Goal: Task Accomplishment & Management: Manage account settings

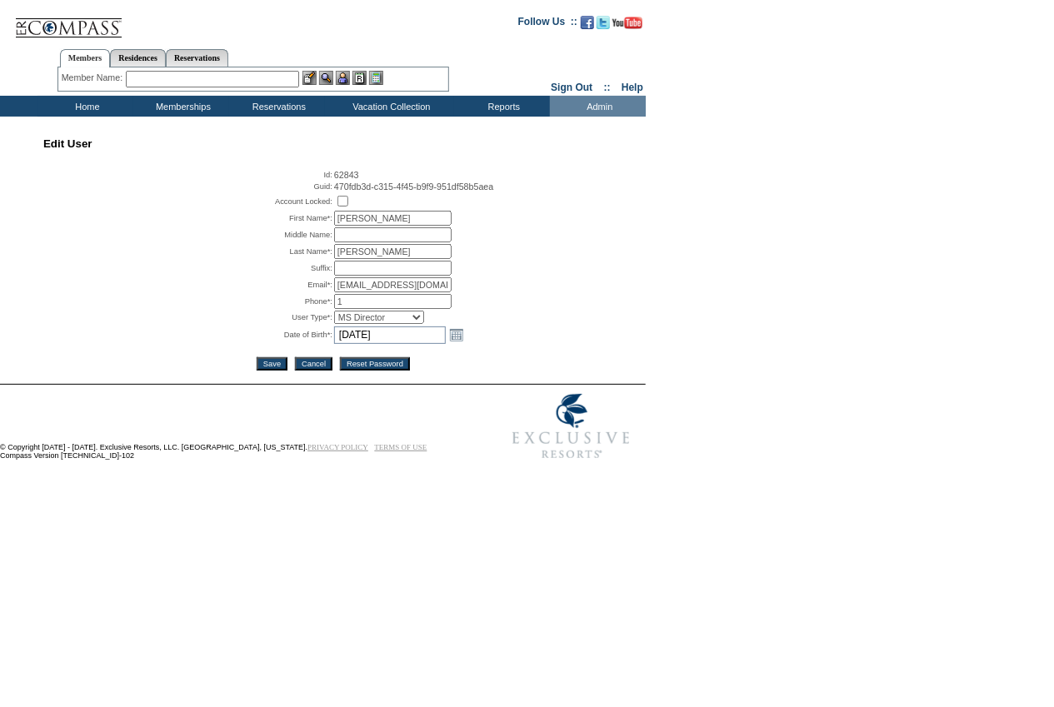
click at [401, 317] on select "Concierge MSM MS Director Property Manager ReadOnly RenewalMgr" at bounding box center [379, 317] width 90 height 13
click at [334, 312] on select "Concierge MSM MS Director Property Manager ReadOnly RenewalMgr" at bounding box center [379, 317] width 90 height 13
click at [401, 317] on select "Concierge MSM MS Director Property Manager ReadOnly RenewalMgr" at bounding box center [379, 317] width 90 height 13
select select "MRS"
click at [334, 312] on select "Concierge MSM MS Director Property Manager ReadOnly RenewalMgr" at bounding box center [379, 317] width 90 height 13
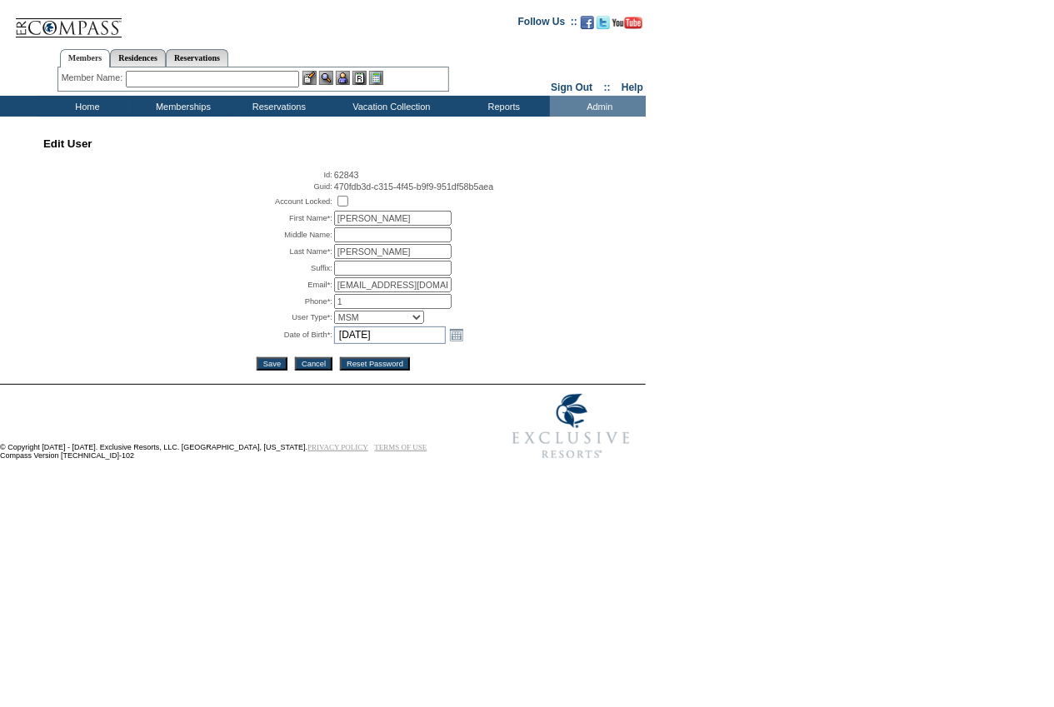
click at [277, 366] on input "Save" at bounding box center [272, 363] width 31 height 13
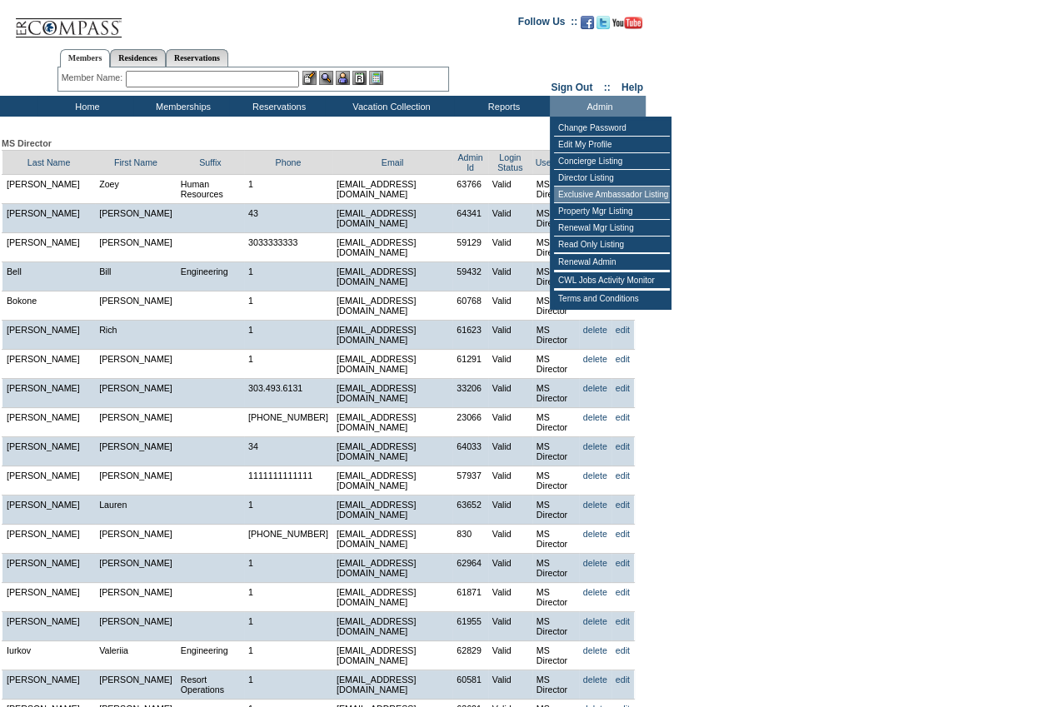
click at [630, 192] on td "Exclusive Ambassador Listing" at bounding box center [612, 195] width 116 height 17
